Goal: Find specific page/section: Find specific page/section

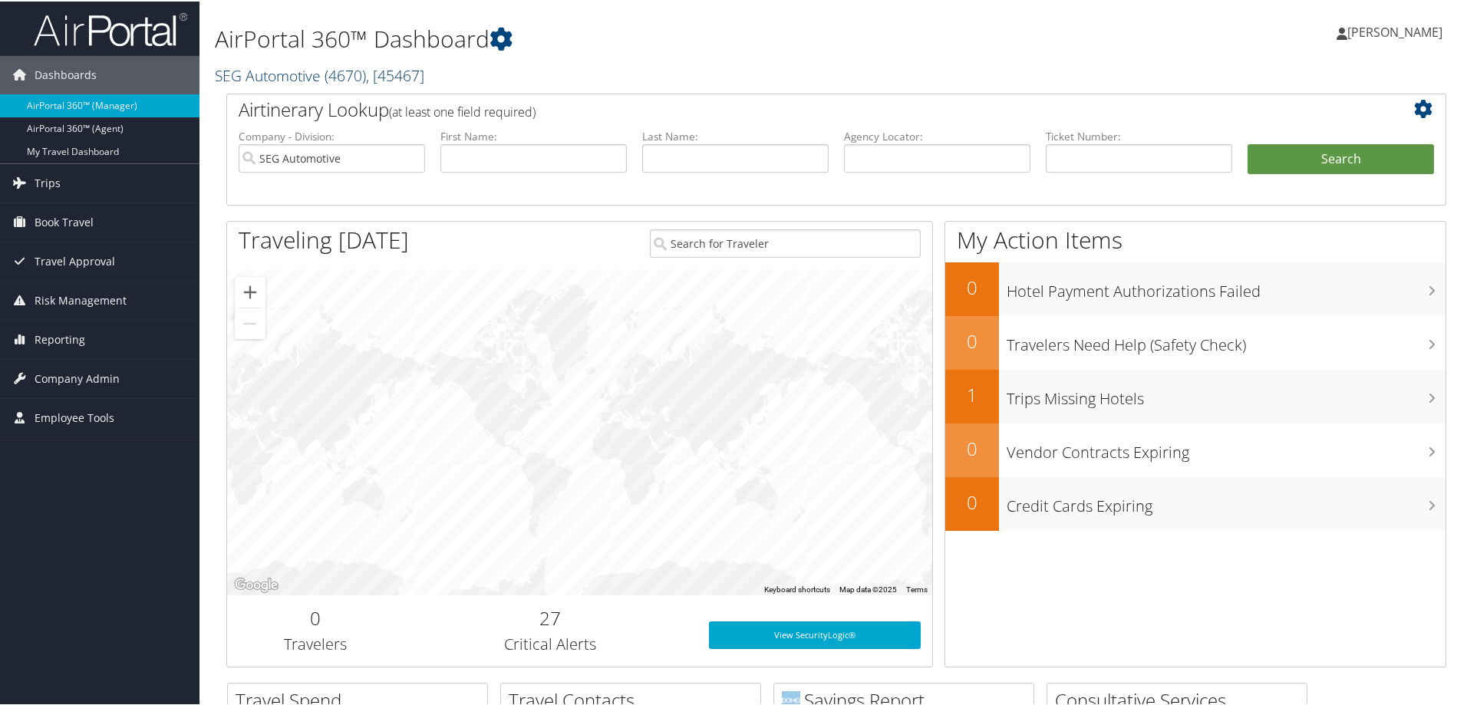
click at [259, 71] on link "SEG Automotive ( 4670 ) , [ 45467 ]" at bounding box center [319, 74] width 209 height 21
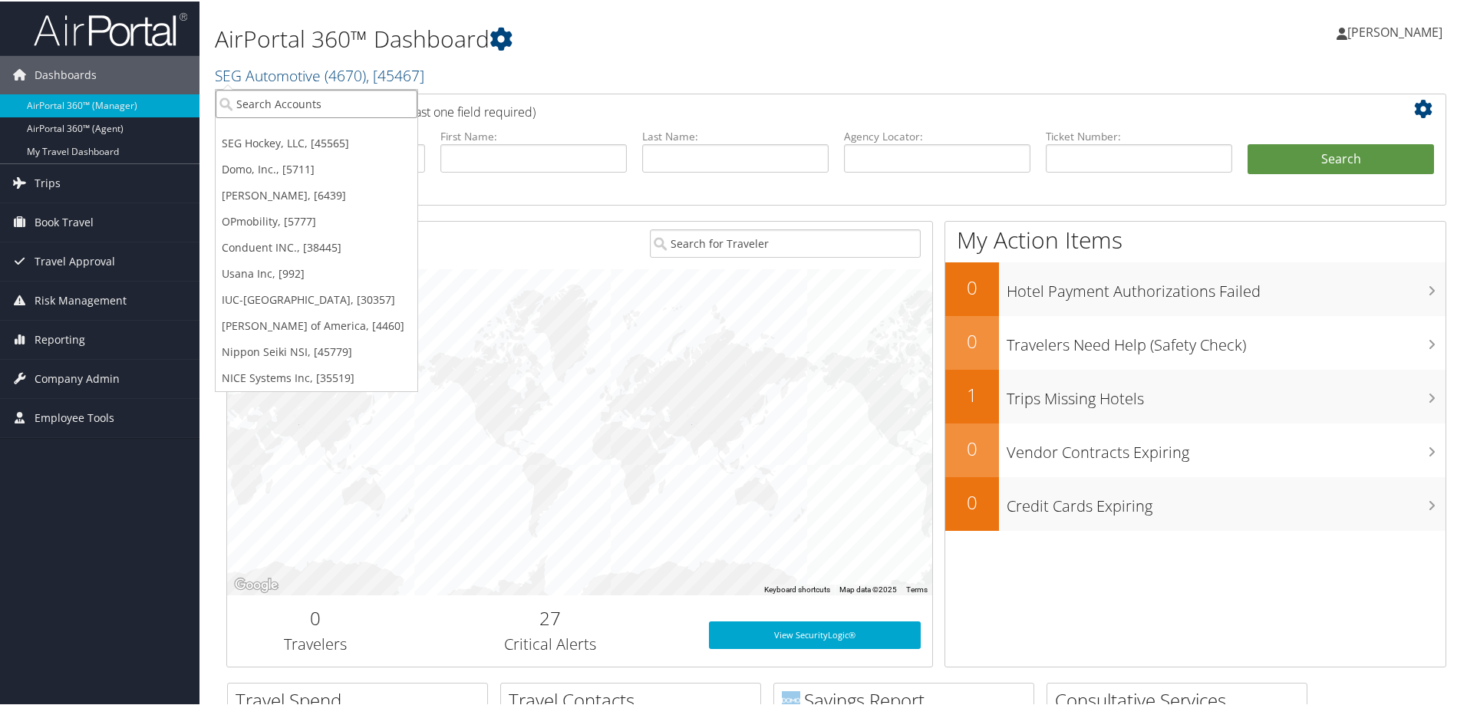
click at [292, 107] on input "search" at bounding box center [317, 102] width 202 height 28
type input "ti f"
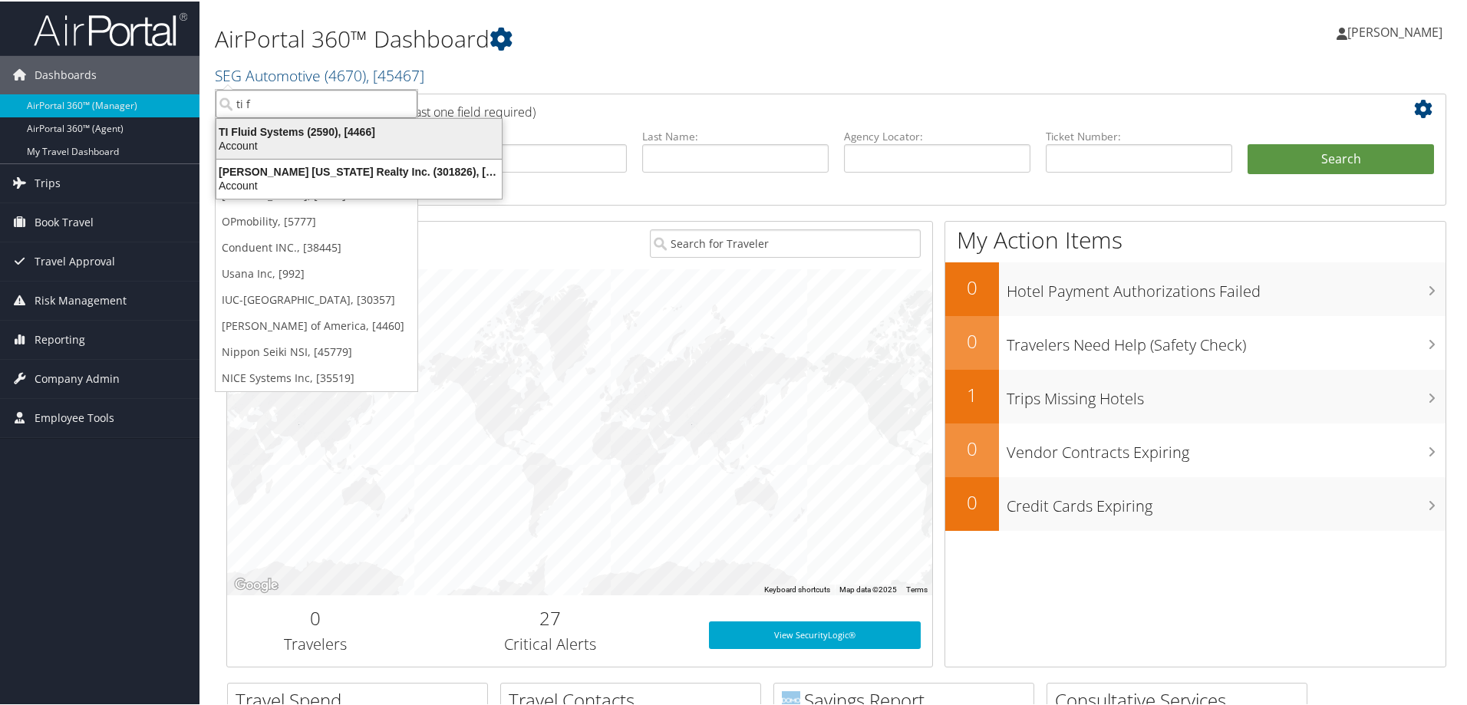
click at [307, 137] on div "TI Fluid Systems (2590), [4466]" at bounding box center [359, 131] width 304 height 14
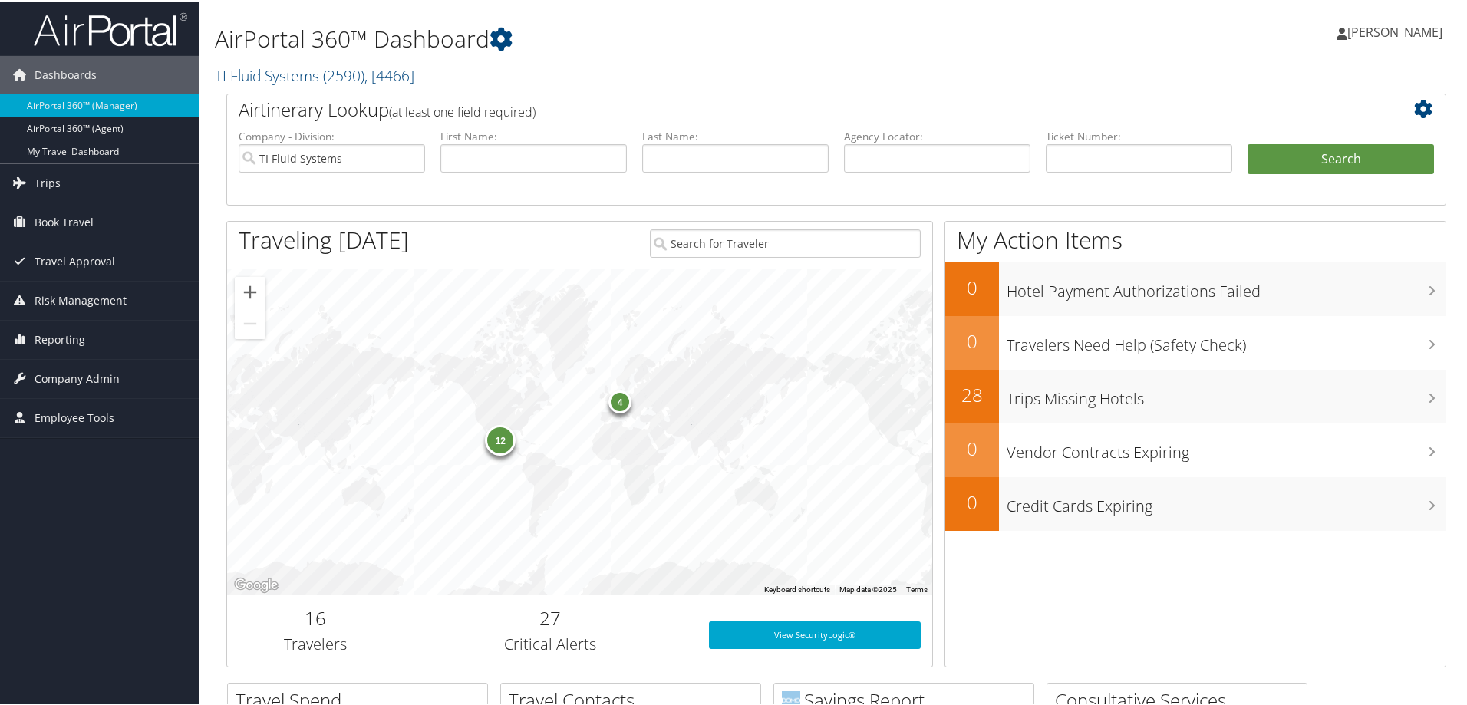
click at [783, 30] on h1 "AirPortal 360™ Dashboard" at bounding box center [629, 37] width 828 height 32
click at [48, 331] on span "Reporting" at bounding box center [60, 338] width 51 height 38
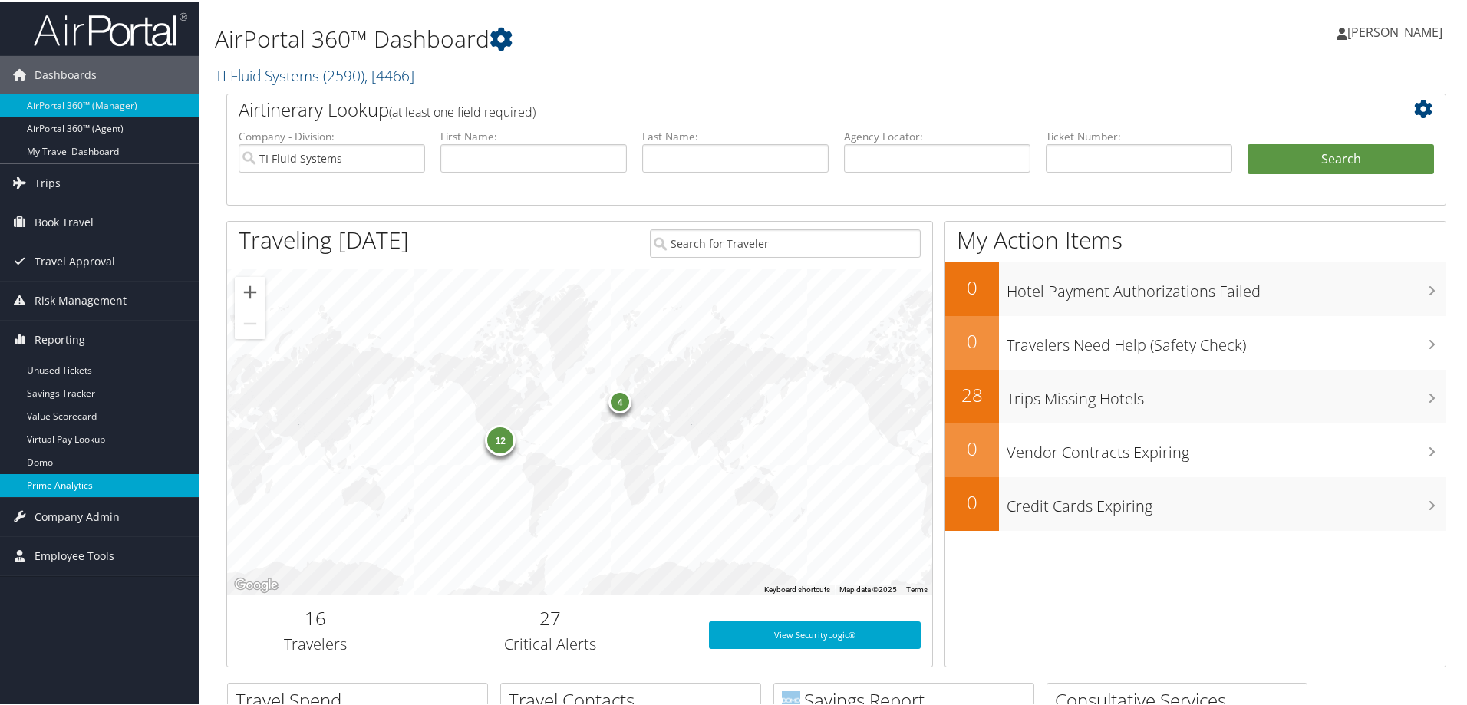
click at [74, 479] on link "Prime Analytics" at bounding box center [99, 484] width 199 height 23
